Goal: Information Seeking & Learning: Check status

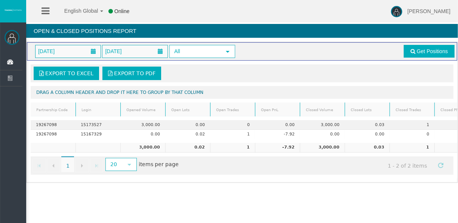
scroll to position [0, 37]
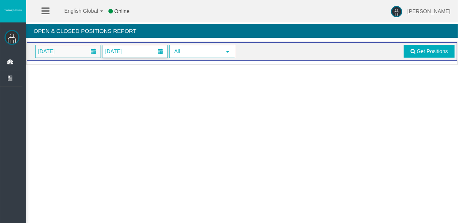
click at [80, 49] on span "[DATE]" at bounding box center [68, 51] width 65 height 12
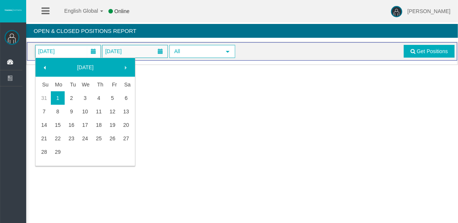
click at [60, 146] on link "29" at bounding box center [58, 151] width 14 height 13
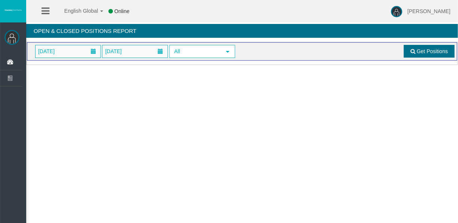
click at [413, 49] on span at bounding box center [413, 51] width 5 height 5
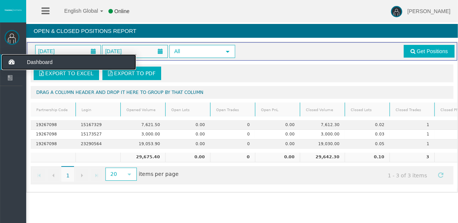
click at [15, 59] on icon at bounding box center [11, 62] width 20 height 16
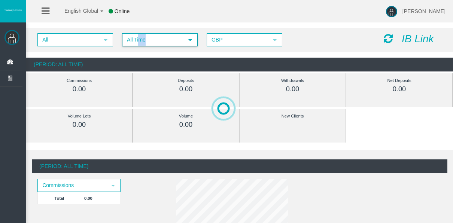
click at [144, 34] on span "All Time select" at bounding box center [159, 40] width 75 height 12
click at [143, 42] on span "All Time" at bounding box center [153, 40] width 61 height 12
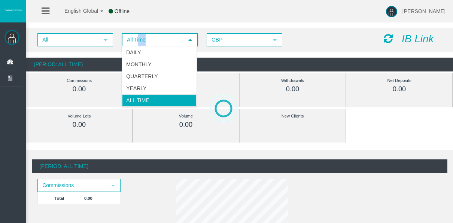
click at [145, 49] on li "Daily" at bounding box center [159, 52] width 74 height 12
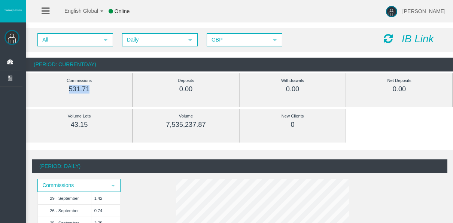
drag, startPoint x: 88, startPoint y: 88, endPoint x: 60, endPoint y: 89, distance: 27.7
click at [60, 89] on div "531.71" at bounding box center [79, 89] width 72 height 9
click at [101, 91] on div "531.71" at bounding box center [79, 89] width 72 height 9
drag, startPoint x: 92, startPoint y: 91, endPoint x: 62, endPoint y: 90, distance: 29.2
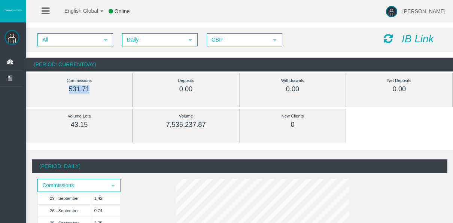
click at [62, 90] on div "531.71" at bounding box center [79, 89] width 72 height 9
click at [60, 89] on div "531.71" at bounding box center [79, 89] width 72 height 9
drag, startPoint x: 60, startPoint y: 89, endPoint x: 76, endPoint y: 88, distance: 15.4
click at [75, 88] on div "531.71" at bounding box center [79, 89] width 72 height 9
drag, startPoint x: 76, startPoint y: 88, endPoint x: 119, endPoint y: 92, distance: 44.1
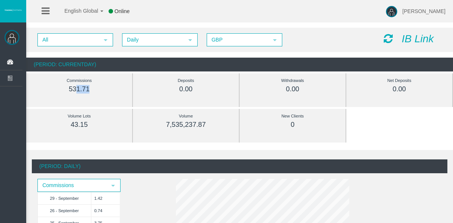
click at [119, 92] on div "Commissions 531.71" at bounding box center [78, 84] width 83 height 17
click at [126, 89] on div "Commissions 531.71" at bounding box center [79, 90] width 95 height 34
click at [117, 88] on div "Commissions 531.71" at bounding box center [78, 84] width 83 height 17
drag, startPoint x: 116, startPoint y: 88, endPoint x: 44, endPoint y: 90, distance: 72.6
click at [44, 90] on div "Commissions 531.71" at bounding box center [78, 84] width 83 height 17
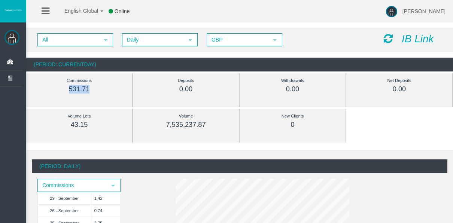
drag, startPoint x: 44, startPoint y: 90, endPoint x: 36, endPoint y: 98, distance: 11.6
click at [36, 98] on div "Commissions 531.71" at bounding box center [79, 90] width 95 height 34
drag, startPoint x: 36, startPoint y: 98, endPoint x: 85, endPoint y: 96, distance: 49.1
click at [85, 96] on div "Commissions 531.71" at bounding box center [79, 90] width 95 height 34
drag, startPoint x: 85, startPoint y: 96, endPoint x: 107, endPoint y: 97, distance: 22.1
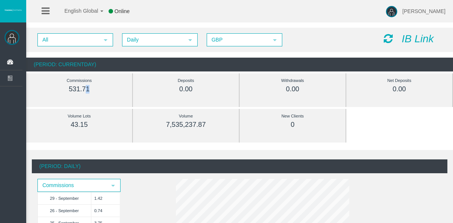
click at [107, 97] on div "Commissions 531.71" at bounding box center [79, 90] width 95 height 34
click at [72, 102] on div "Commissions 531.71" at bounding box center [79, 90] width 95 height 34
drag, startPoint x: 68, startPoint y: 94, endPoint x: 104, endPoint y: 92, distance: 35.2
click at [104, 92] on div "Commissions 531.71" at bounding box center [78, 84] width 83 height 23
click at [105, 92] on div "531.71" at bounding box center [79, 89] width 72 height 9
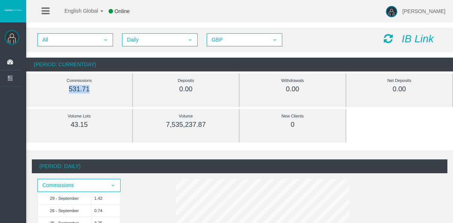
click at [105, 92] on div "531.71" at bounding box center [79, 89] width 72 height 9
click at [103, 92] on div "531.71" at bounding box center [79, 89] width 72 height 9
click at [102, 92] on div "531.71" at bounding box center [79, 89] width 72 height 9
click at [101, 92] on div "531.71" at bounding box center [79, 89] width 72 height 9
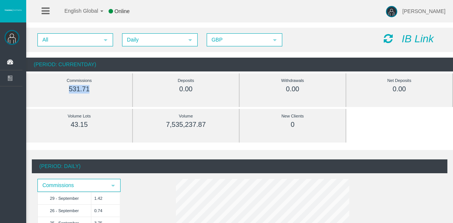
click at [100, 98] on div "Commissions 531.71" at bounding box center [79, 90] width 95 height 34
drag, startPoint x: 97, startPoint y: 91, endPoint x: 66, endPoint y: 93, distance: 31.5
click at [66, 93] on div "531.71" at bounding box center [79, 89] width 72 height 9
click at [62, 92] on div "531.71" at bounding box center [79, 89] width 72 height 9
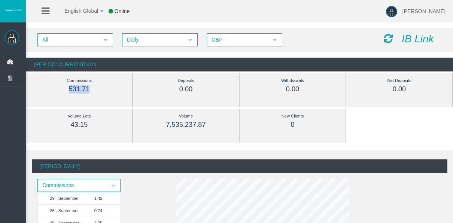
drag, startPoint x: 62, startPoint y: 92, endPoint x: 36, endPoint y: 90, distance: 26.3
click at [62, 92] on div "531.71" at bounding box center [79, 89] width 72 height 9
click at [36, 88] on div "Commissions 531.71" at bounding box center [79, 90] width 95 height 34
click at [67, 92] on div "531.71" at bounding box center [79, 89] width 72 height 9
drag, startPoint x: 63, startPoint y: 92, endPoint x: 77, endPoint y: 86, distance: 14.6
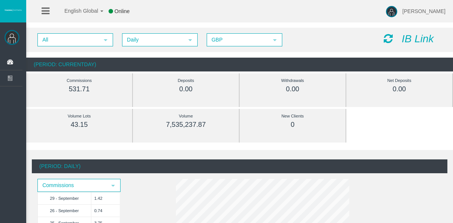
click at [77, 86] on div "531.71" at bounding box center [79, 89] width 72 height 9
drag, startPoint x: 77, startPoint y: 86, endPoint x: 97, endPoint y: 88, distance: 20.3
click at [98, 88] on div "531.71" at bounding box center [79, 89] width 72 height 9
click at [101, 86] on div "531.71" at bounding box center [79, 89] width 72 height 9
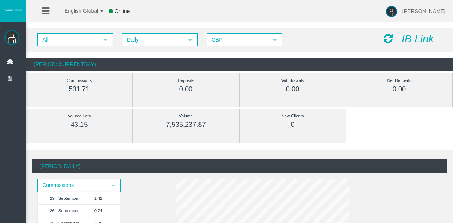
drag, startPoint x: 100, startPoint y: 85, endPoint x: 97, endPoint y: 82, distance: 4.3
click at [100, 85] on div "531.71" at bounding box center [79, 89] width 72 height 9
click at [96, 82] on div "Commissions" at bounding box center [79, 80] width 72 height 9
click at [92, 85] on div "531.71" at bounding box center [79, 89] width 72 height 9
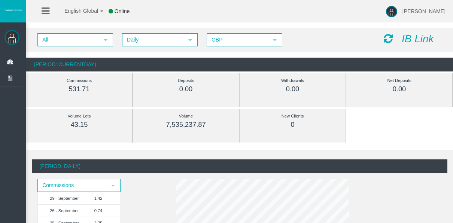
click at [92, 88] on div "531.71" at bounding box center [79, 89] width 72 height 9
click at [91, 89] on div "531.71" at bounding box center [79, 89] width 72 height 9
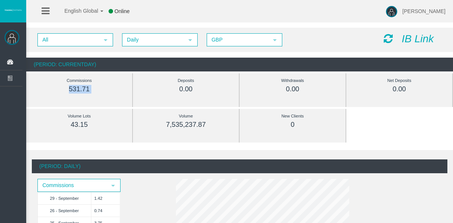
click at [92, 94] on div "Commissions 531.71" at bounding box center [78, 84] width 83 height 23
drag, startPoint x: 92, startPoint y: 92, endPoint x: 34, endPoint y: 94, distance: 57.7
click at [34, 94] on div "Commissions 531.71" at bounding box center [79, 90] width 95 height 34
drag, startPoint x: 34, startPoint y: 94, endPoint x: 49, endPoint y: 94, distance: 15.4
click at [49, 94] on div "Commissions 531.71" at bounding box center [78, 84] width 83 height 23
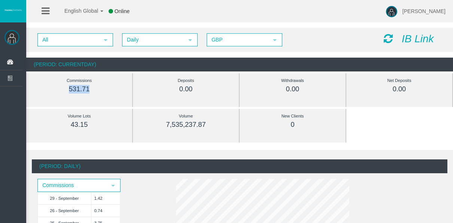
click at [61, 94] on div "Commissions 531.71" at bounding box center [78, 84] width 83 height 23
drag, startPoint x: 63, startPoint y: 89, endPoint x: 100, endPoint y: 86, distance: 36.8
click at [100, 86] on div "531.71" at bounding box center [79, 89] width 72 height 9
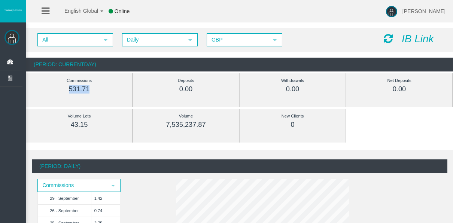
drag, startPoint x: 100, startPoint y: 86, endPoint x: 100, endPoint y: 91, distance: 5.6
click at [100, 91] on div "531.71" at bounding box center [79, 89] width 72 height 9
click at [97, 96] on div "Commissions 531.71" at bounding box center [78, 84] width 83 height 23
click at [92, 99] on div "Commissions 531.71" at bounding box center [79, 90] width 95 height 34
drag, startPoint x: 157, startPoint y: 123, endPoint x: 208, endPoint y: 124, distance: 50.5
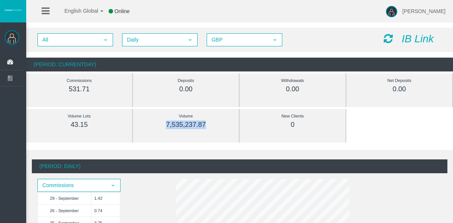
click at [208, 124] on div "7,535,237.87" at bounding box center [186, 124] width 72 height 9
drag, startPoint x: 208, startPoint y: 124, endPoint x: 214, endPoint y: 128, distance: 7.9
click at [214, 128] on div "7,535,237.87" at bounding box center [186, 124] width 72 height 9
click at [99, 130] on div "Volume Lots 43.15" at bounding box center [78, 120] width 83 height 23
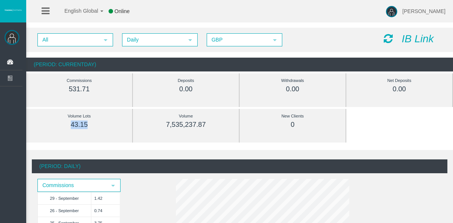
drag, startPoint x: 98, startPoint y: 129, endPoint x: 69, endPoint y: 127, distance: 29.2
click at [69, 127] on div "43.15" at bounding box center [79, 124] width 72 height 9
